Goal: Task Accomplishment & Management: Use online tool/utility

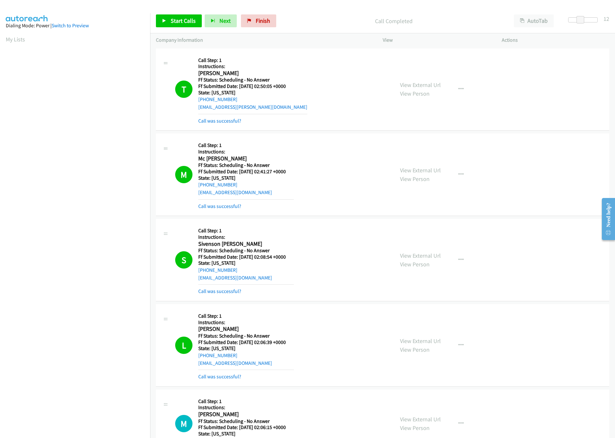
scroll to position [1396, 0]
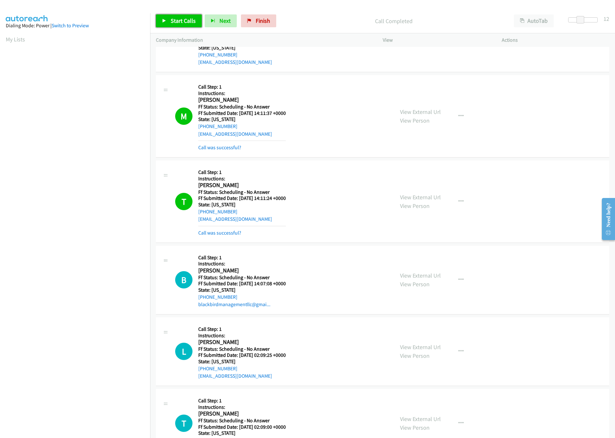
click at [175, 27] on link "Start Calls" at bounding box center [179, 20] width 46 height 13
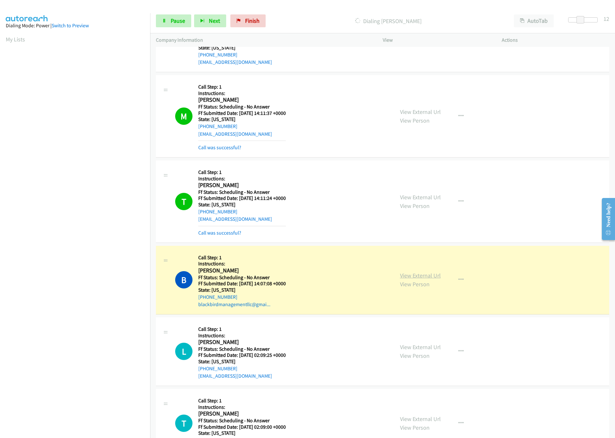
click at [423, 279] on link "View External Url" at bounding box center [420, 275] width 41 height 7
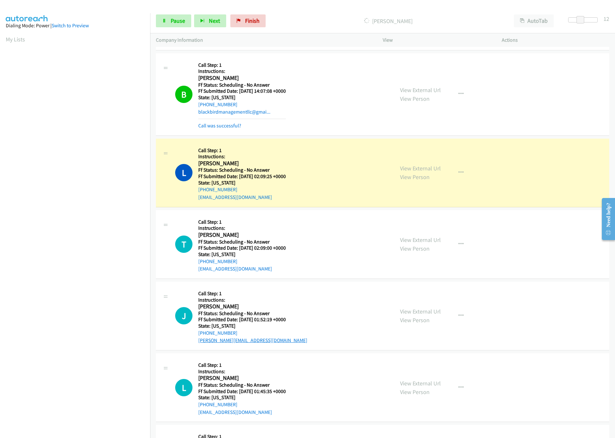
scroll to position [1637, 0]
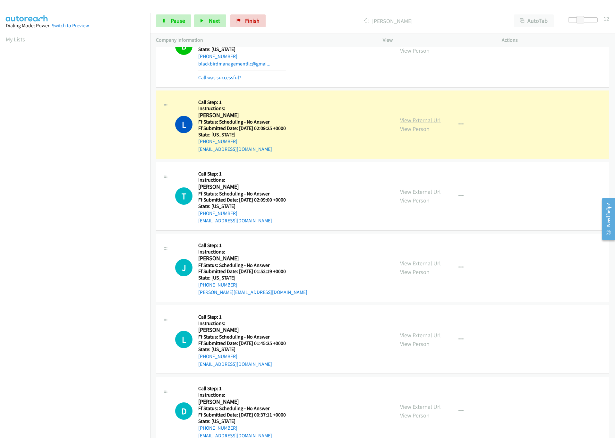
click at [422, 124] on link "View External Url" at bounding box center [420, 119] width 41 height 7
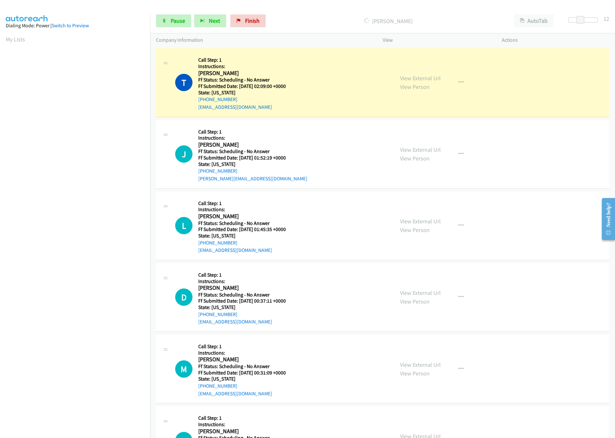
scroll to position [1781, 0]
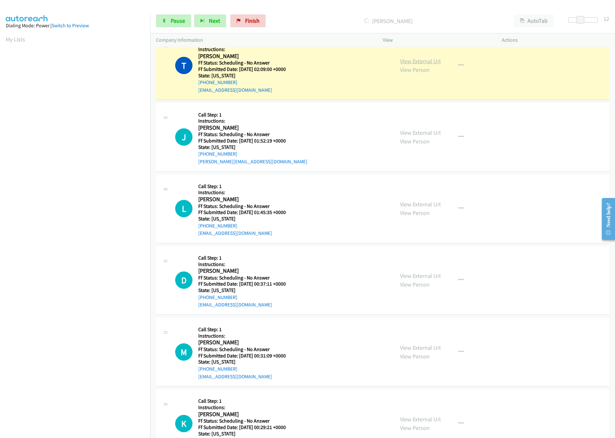
click at [429, 65] on link "View External Url" at bounding box center [420, 60] width 41 height 7
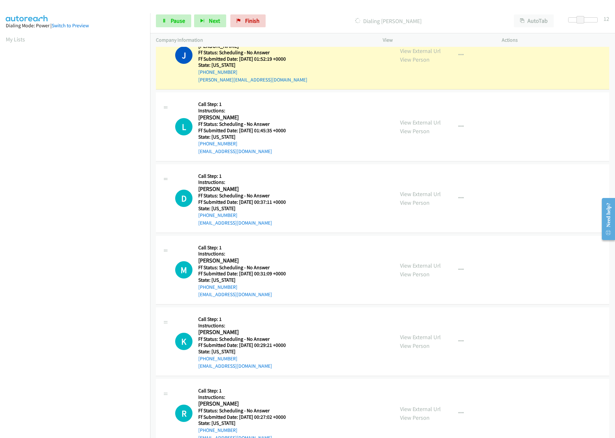
scroll to position [1877, 0]
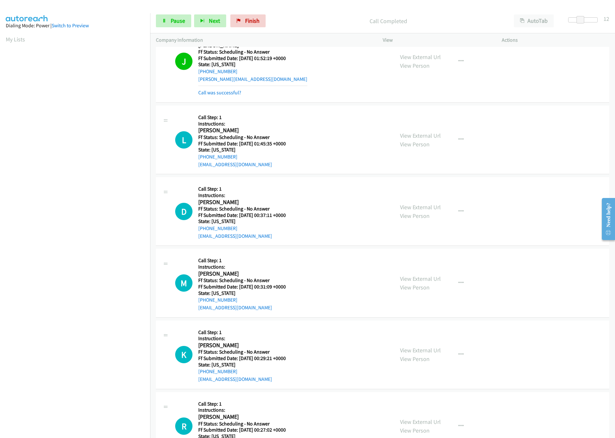
click at [407, 54] on div "View External Url View Person View External Url Email Schedule/Manage Callback …" at bounding box center [456, 61] width 125 height 71
click at [410, 61] on link "View External Url" at bounding box center [420, 56] width 41 height 7
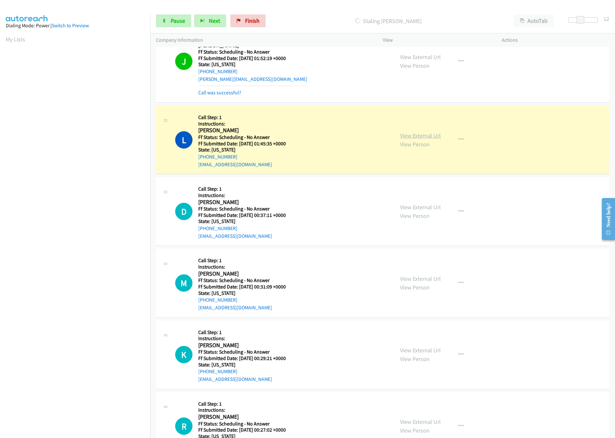
click at [400, 139] on link "View External Url" at bounding box center [420, 135] width 41 height 7
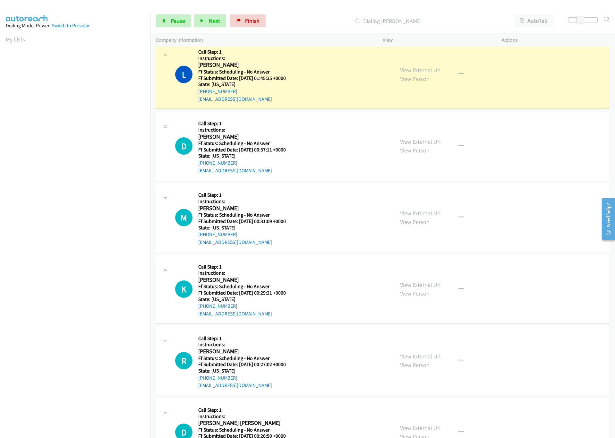
scroll to position [1925, 0]
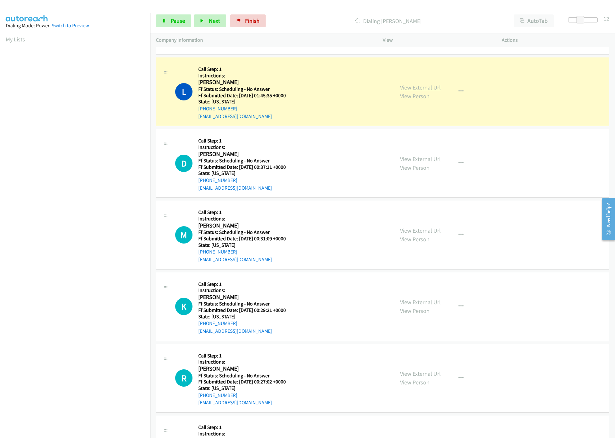
click at [403, 91] on link "View External Url" at bounding box center [420, 87] width 41 height 7
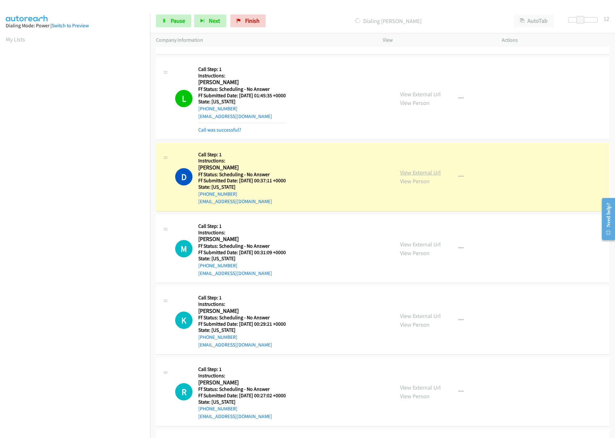
click at [409, 176] on link "View External Url" at bounding box center [420, 172] width 41 height 7
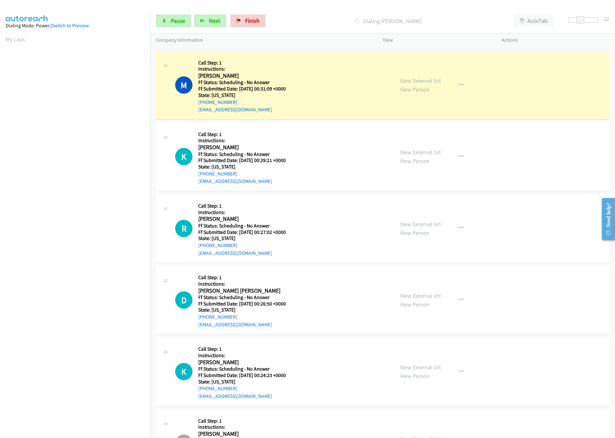
scroll to position [2118, 0]
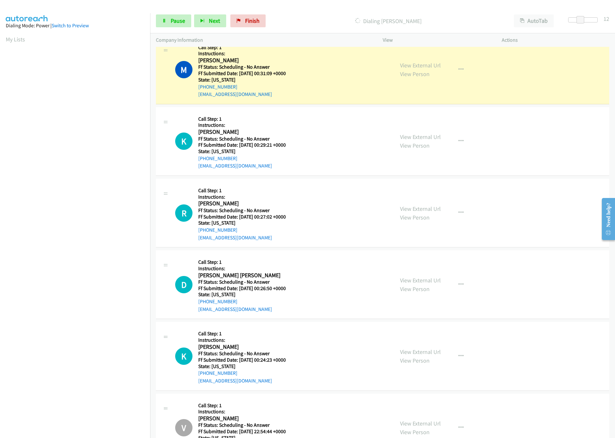
click at [84, 357] on aside "Dialing Mode: Power | Switch to Preview My Lists" at bounding box center [75, 190] width 150 height 355
click at [416, 69] on link "View External Url" at bounding box center [420, 65] width 41 height 7
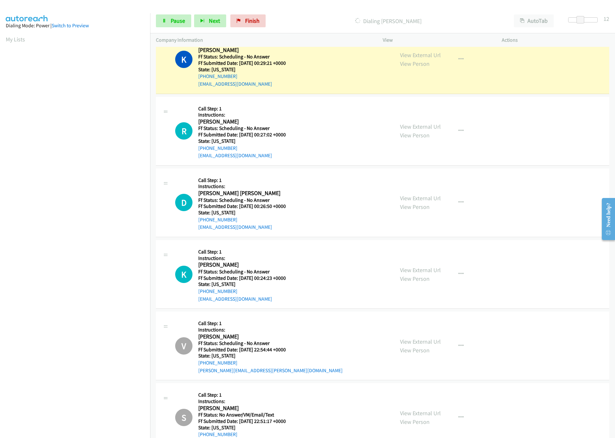
scroll to position [2214, 0]
click at [432, 58] on link "View External Url" at bounding box center [420, 54] width 41 height 7
click at [404, 58] on link "View External Url" at bounding box center [420, 54] width 41 height 7
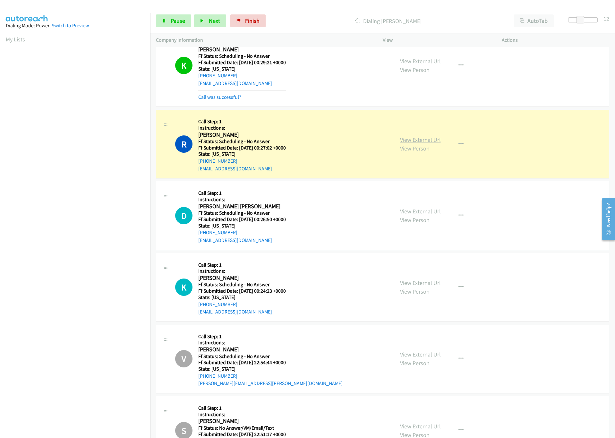
click at [400, 143] on link "View External Url" at bounding box center [420, 139] width 41 height 7
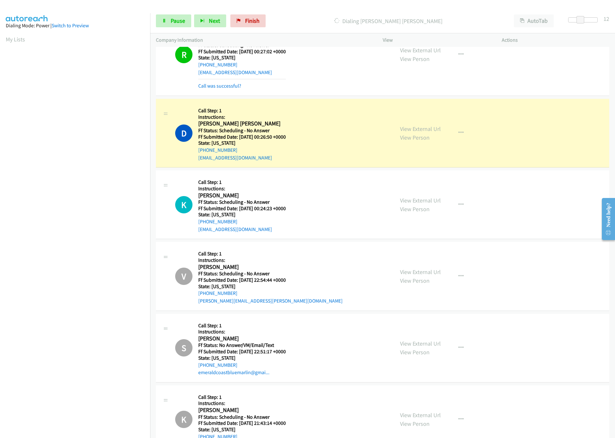
scroll to position [2359, 0]
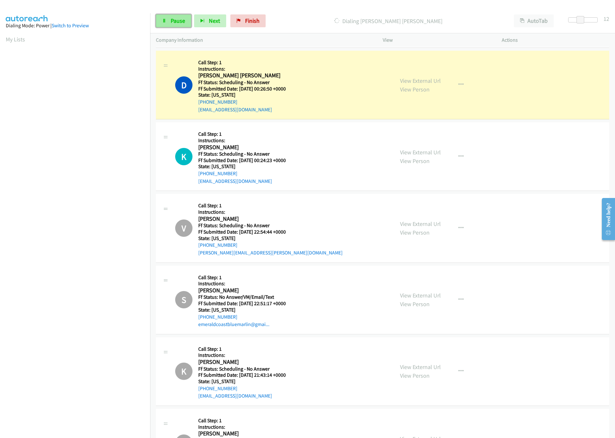
click at [175, 26] on link "Pause" at bounding box center [173, 20] width 35 height 13
click at [424, 84] on link "View External Url" at bounding box center [420, 80] width 41 height 7
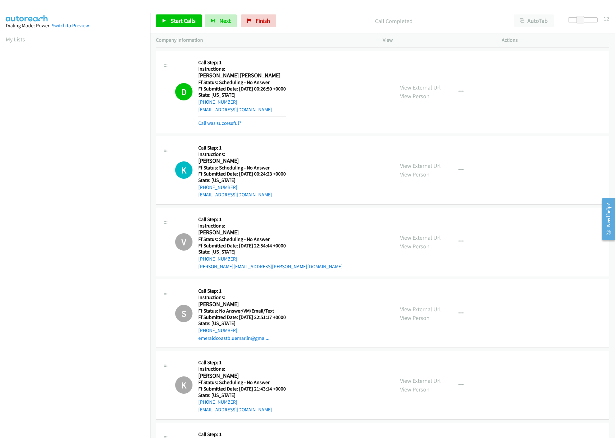
click at [172, 14] on div "Start Calls Pause Next Finish Call Completed AutoTab AutoTab 12" at bounding box center [382, 21] width 465 height 25
click at [173, 16] on link "Start Calls" at bounding box center [179, 20] width 46 height 13
click at [177, 20] on span "Pause" at bounding box center [178, 20] width 14 height 7
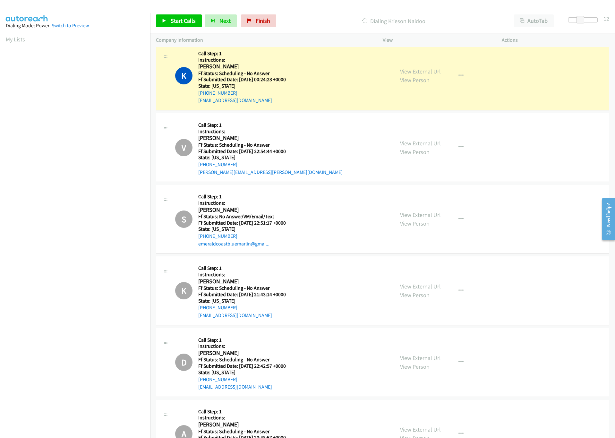
scroll to position [2455, 0]
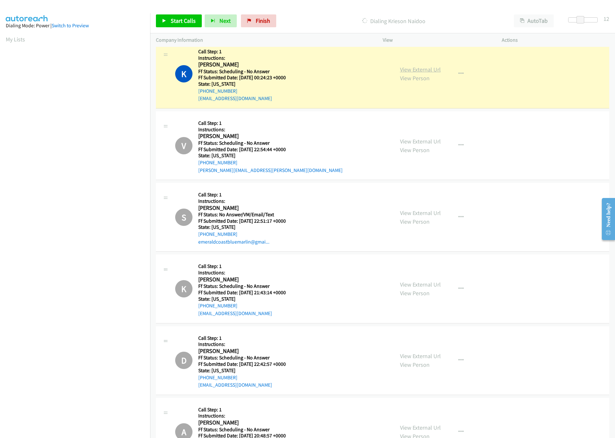
click at [429, 73] on link "View External Url" at bounding box center [420, 69] width 41 height 7
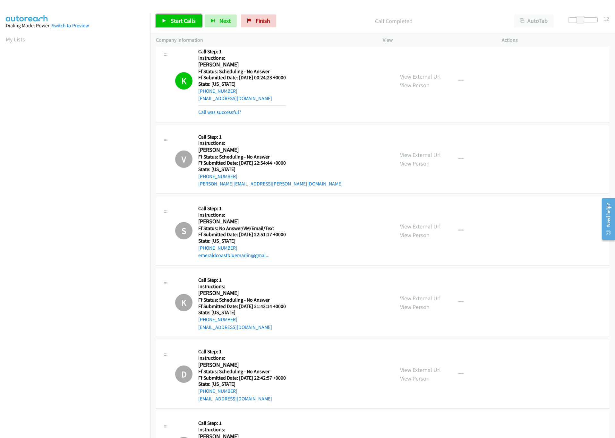
click at [196, 23] on link "Start Calls" at bounding box center [179, 20] width 46 height 13
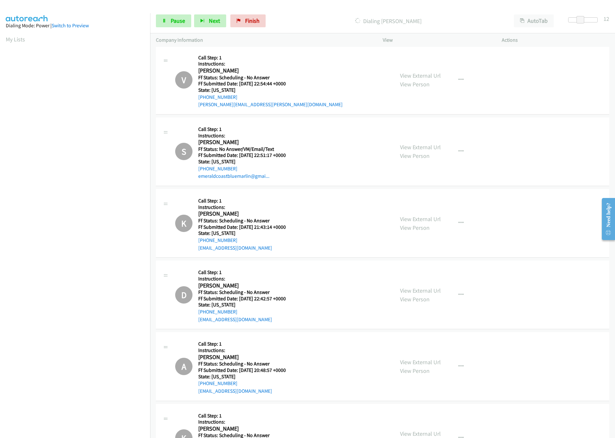
scroll to position [2551, 0]
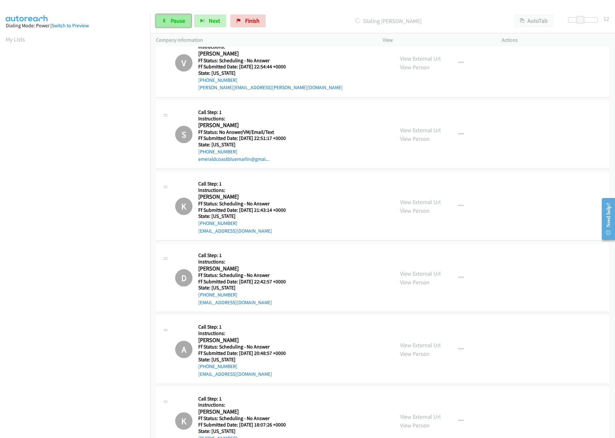
click at [172, 17] on span "Pause" at bounding box center [178, 20] width 14 height 7
click at [172, 17] on span "Start Calls" at bounding box center [183, 20] width 25 height 7
click at [180, 25] on link "Pause" at bounding box center [173, 20] width 35 height 13
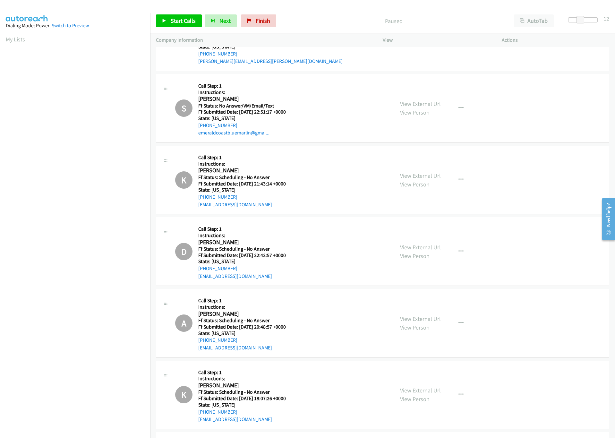
scroll to position [2599, 0]
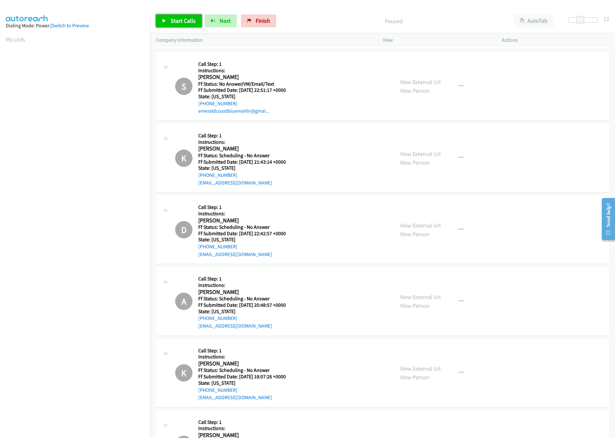
click at [175, 19] on span "Start Calls" at bounding box center [183, 20] width 25 height 7
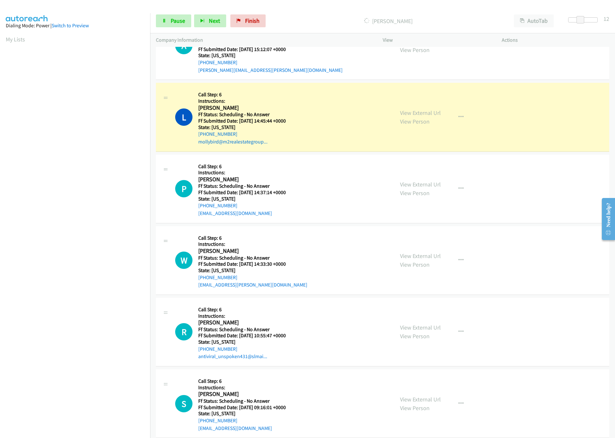
scroll to position [3298, 0]
click at [419, 117] on link "View External Url" at bounding box center [420, 113] width 41 height 7
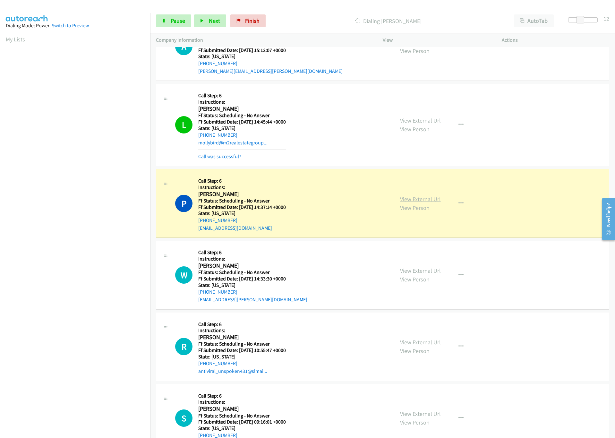
click at [426, 203] on link "View External Url" at bounding box center [420, 198] width 41 height 7
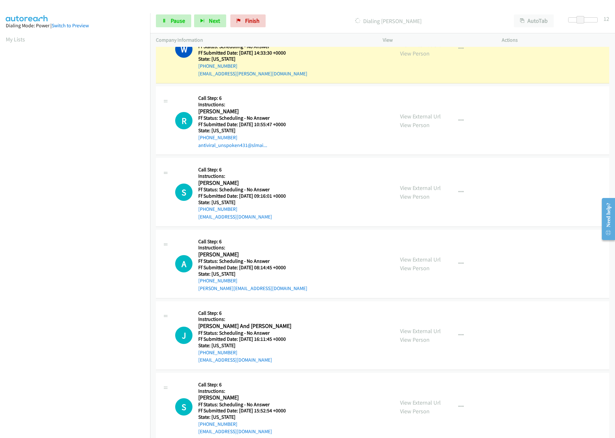
scroll to position [3538, 0]
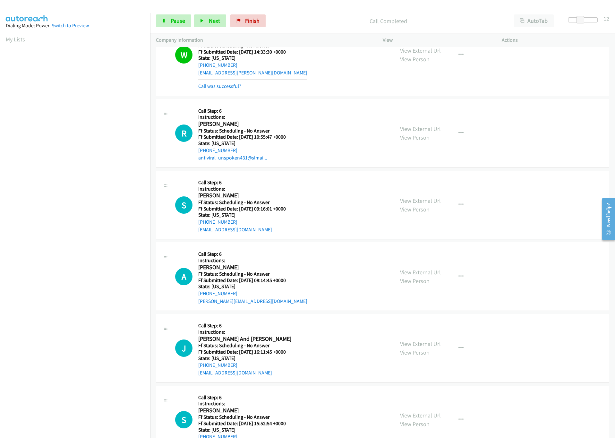
click at [426, 54] on link "View External Url" at bounding box center [420, 50] width 41 height 7
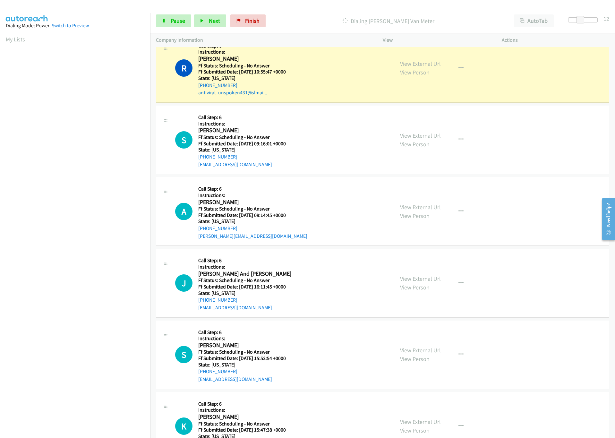
scroll to position [3586, 0]
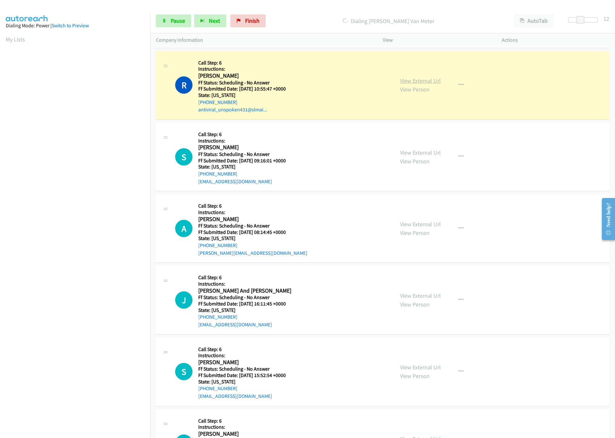
click at [420, 84] on link "View External Url" at bounding box center [420, 80] width 41 height 7
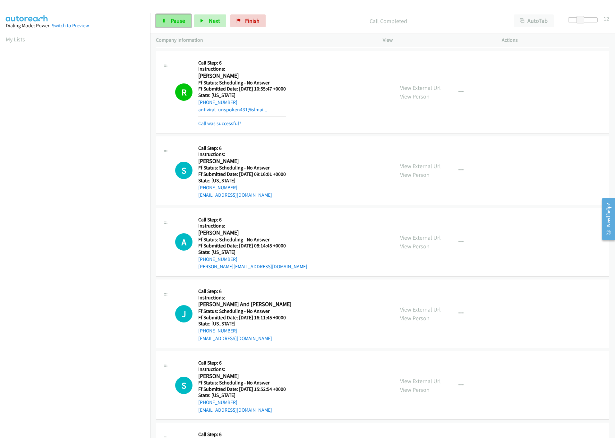
click at [164, 19] on icon at bounding box center [164, 21] width 4 height 4
click at [184, 16] on link "Start Calls" at bounding box center [179, 20] width 46 height 13
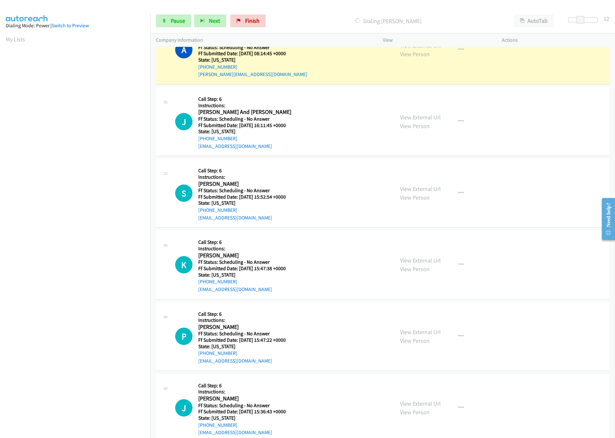
scroll to position [3779, 0]
click at [416, 49] on link "View External Url" at bounding box center [420, 44] width 41 height 7
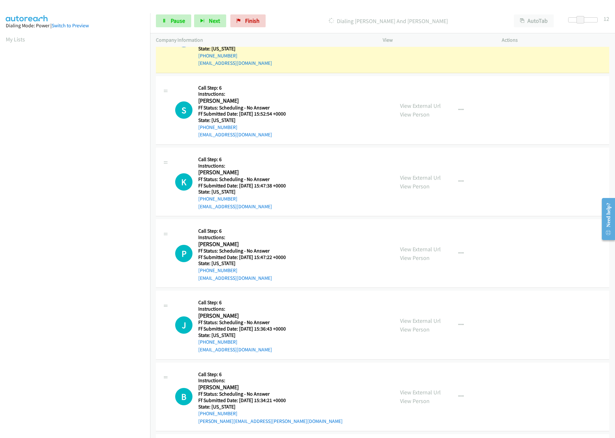
scroll to position [3827, 0]
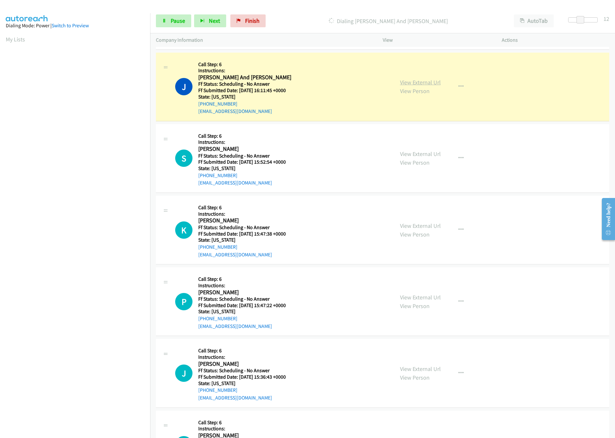
click at [436, 86] on link "View External Url" at bounding box center [420, 82] width 41 height 7
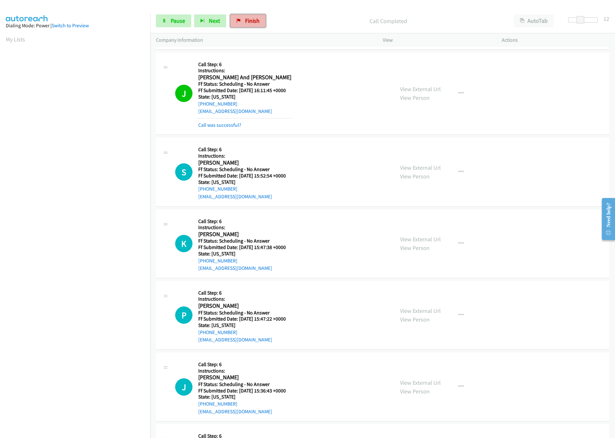
click at [248, 20] on span "Finish" at bounding box center [252, 20] width 14 height 7
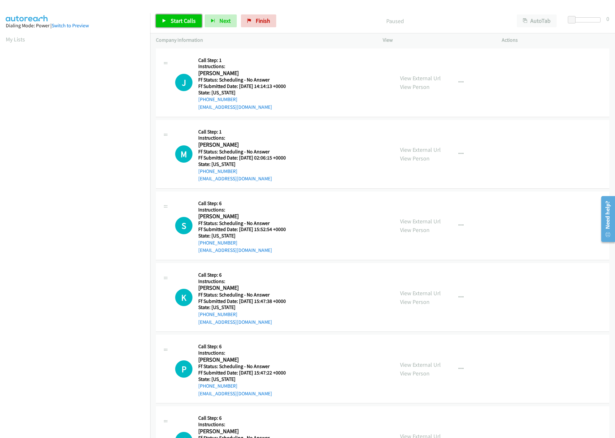
click at [165, 17] on link "Start Calls" at bounding box center [179, 20] width 46 height 13
click at [577, 21] on div at bounding box center [586, 19] width 30 height 5
click at [581, 19] on span at bounding box center [578, 20] width 8 height 8
click at [583, 19] on div at bounding box center [586, 19] width 30 height 5
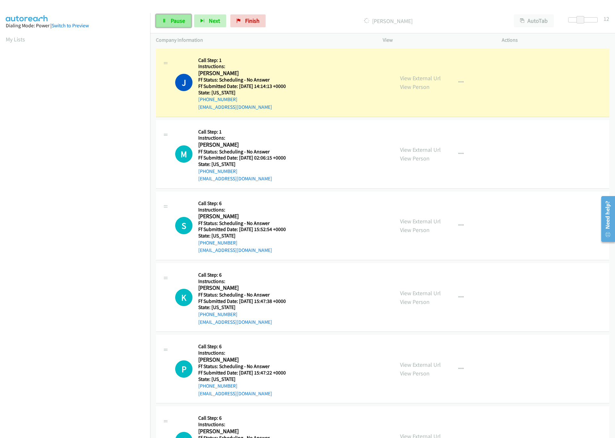
click at [179, 21] on span "Pause" at bounding box center [178, 20] width 14 height 7
click at [415, 76] on link "View External Url" at bounding box center [420, 77] width 41 height 7
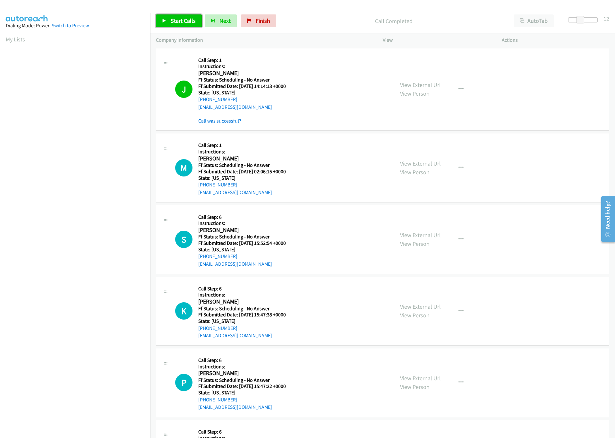
click at [161, 24] on link "Start Calls" at bounding box center [179, 20] width 46 height 13
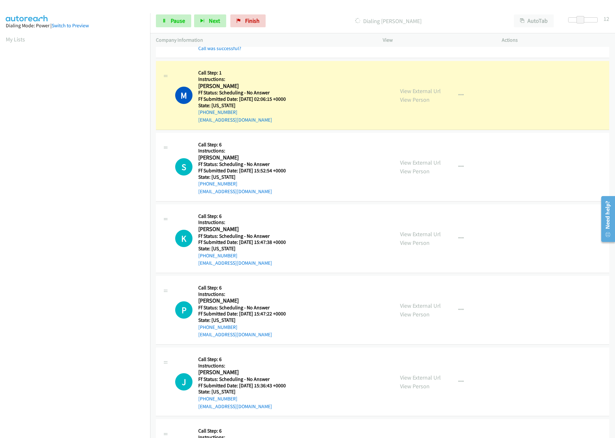
scroll to position [96, 0]
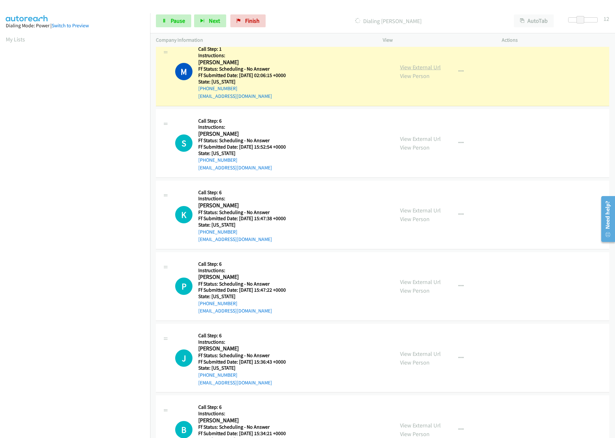
click at [424, 67] on link "View External Url" at bounding box center [420, 67] width 41 height 7
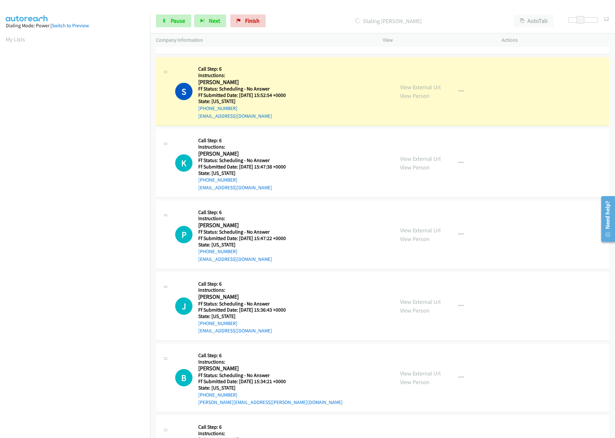
scroll to position [193, 0]
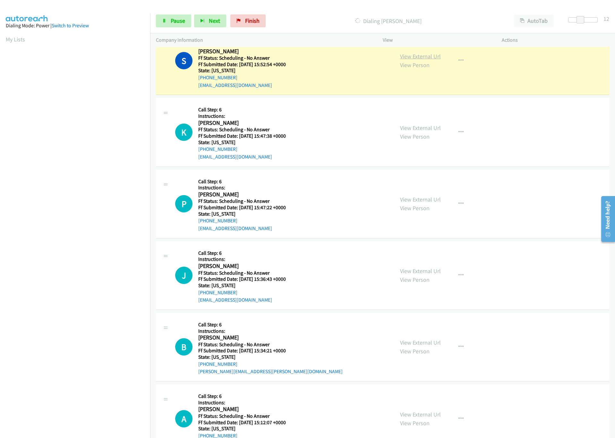
click at [428, 54] on link "View External Url" at bounding box center [420, 56] width 41 height 7
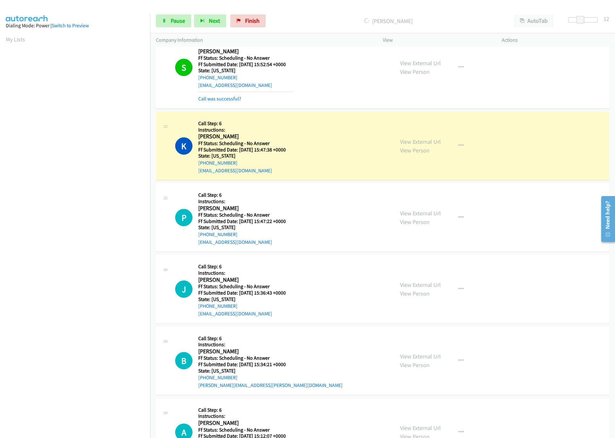
click at [99, 357] on section at bounding box center [75, 202] width 139 height 307
click at [422, 142] on link "View External Url" at bounding box center [420, 141] width 41 height 7
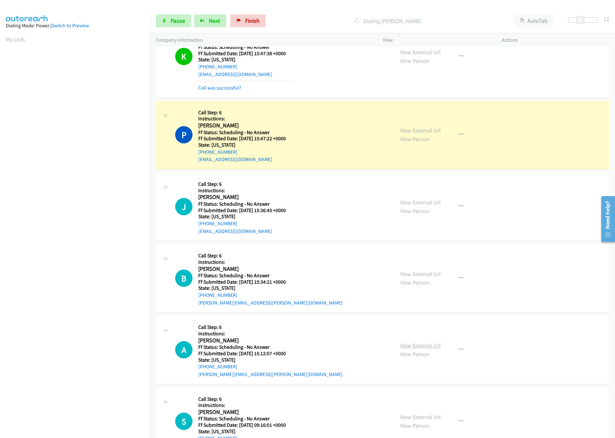
scroll to position [337, 0]
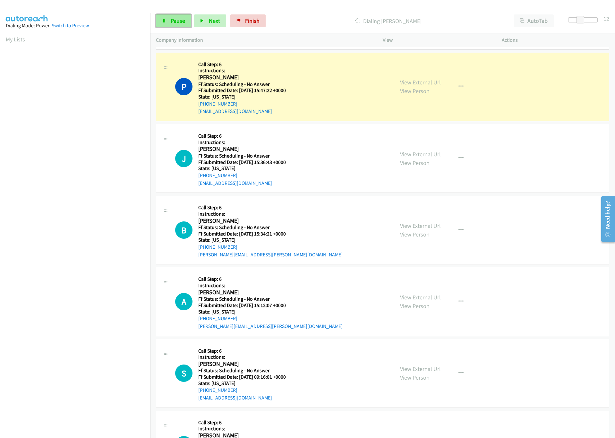
click at [173, 16] on link "Pause" at bounding box center [173, 20] width 35 height 13
click at [400, 85] on link "View External Url" at bounding box center [420, 82] width 41 height 7
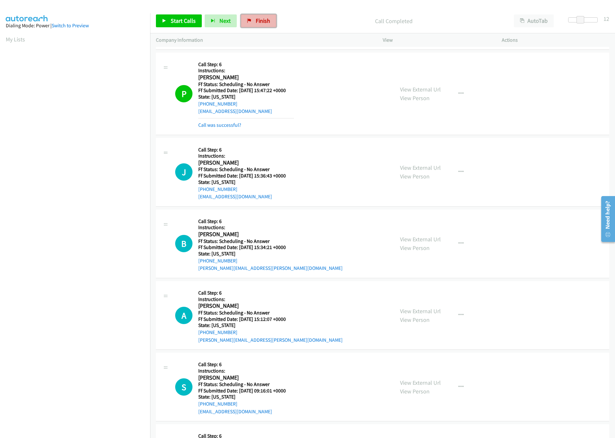
click at [256, 21] on span "Finish" at bounding box center [263, 20] width 14 height 7
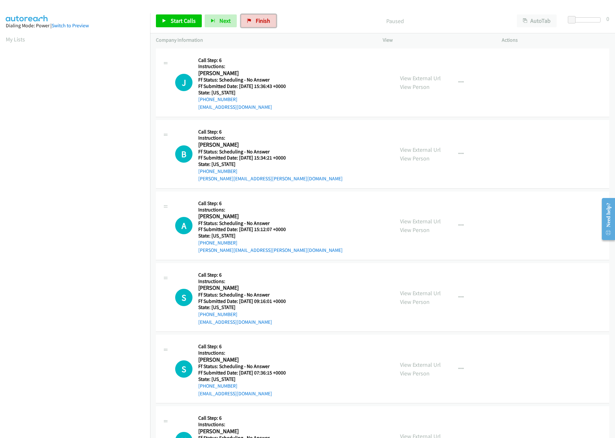
drag, startPoint x: 259, startPoint y: 19, endPoint x: 338, endPoint y: 40, distance: 81.4
click at [259, 19] on span "Finish" at bounding box center [263, 20] width 14 height 7
click at [423, 77] on link "View External Url" at bounding box center [420, 77] width 41 height 7
click at [263, 21] on span "Finish" at bounding box center [263, 20] width 14 height 7
